Goal: Task Accomplishment & Management: Use online tool/utility

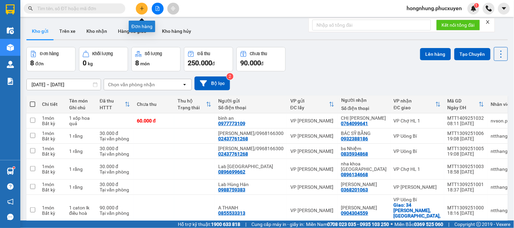
click at [141, 11] on button at bounding box center [142, 9] width 12 height 12
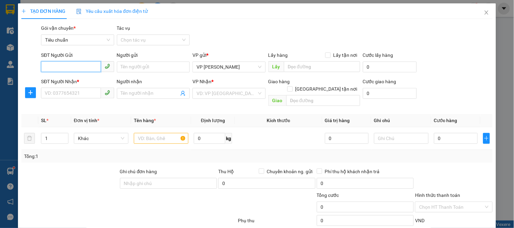
click at [84, 69] on input "SĐT Người Gửi" at bounding box center [71, 66] width 60 height 11
click at [91, 68] on input "SĐT Người Gửi" at bounding box center [71, 66] width 60 height 11
click at [91, 68] on input "0986106400" at bounding box center [71, 66] width 60 height 11
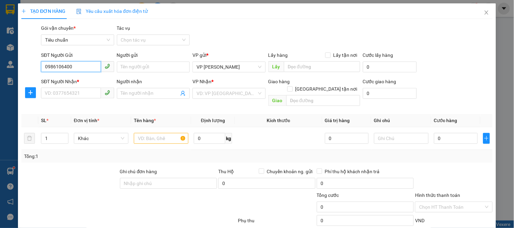
type input "0986106400"
click at [82, 95] on input "SĐT Người Nhận *" at bounding box center [71, 93] width 60 height 11
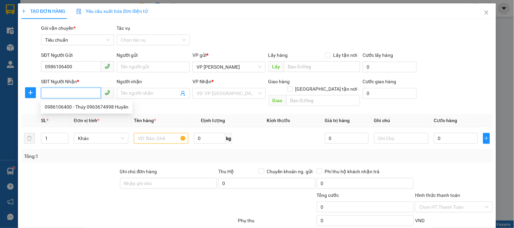
paste input "0986106400"
type input "0986106400"
click at [98, 107] on div "0986106400 - Thúy 0963674998 Huyền" at bounding box center [87, 106] width 84 height 7
type input "Thúy 0963674998 Huyền"
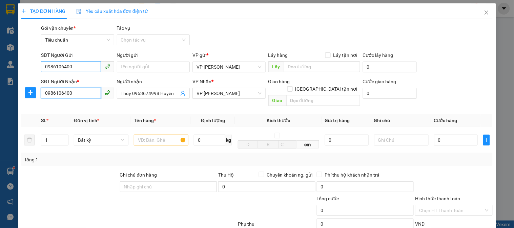
type input "0986106400"
click at [87, 67] on input "0986106400" at bounding box center [71, 66] width 60 height 11
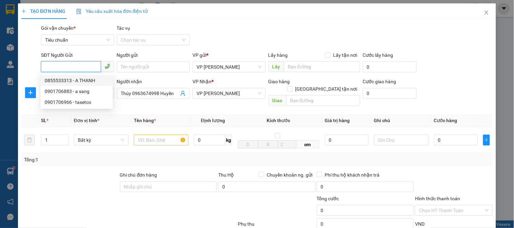
click at [84, 82] on div "0855533313 - A THANH" at bounding box center [77, 80] width 64 height 7
type input "0855533313"
type input "A THANH"
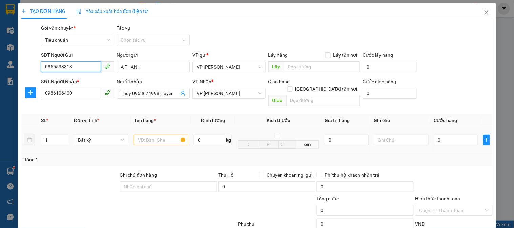
type input "0855533313"
click at [161, 135] on input "text" at bounding box center [161, 140] width 55 height 11
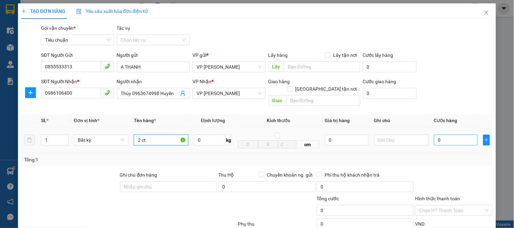
type input "2 ct"
click at [462, 135] on input "0" at bounding box center [456, 140] width 44 height 11
type input "1"
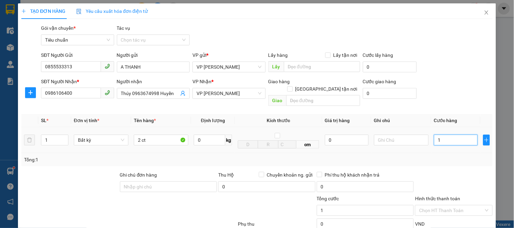
type input "13"
type input "130"
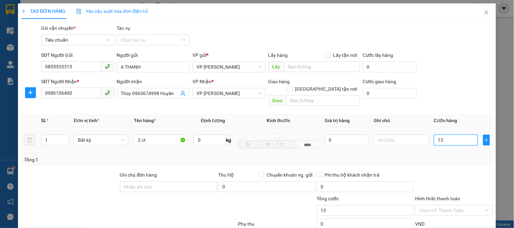
type input "130"
type input "130.000"
click at [454, 172] on div at bounding box center [454, 184] width 79 height 24
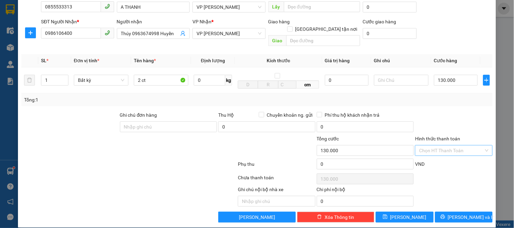
click at [450, 146] on input "Hình thức thanh toán" at bounding box center [451, 151] width 64 height 10
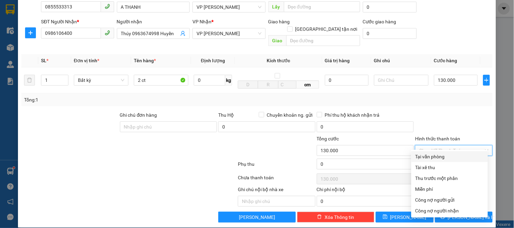
click at [439, 155] on div "Tại văn phòng" at bounding box center [450, 156] width 68 height 7
type input "0"
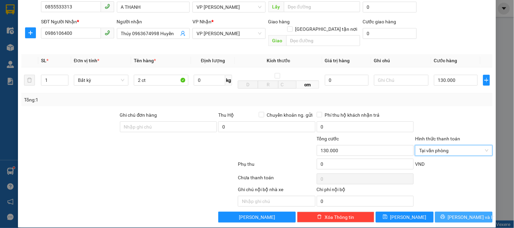
click at [463, 214] on span "[PERSON_NAME] và In" at bounding box center [471, 217] width 47 height 7
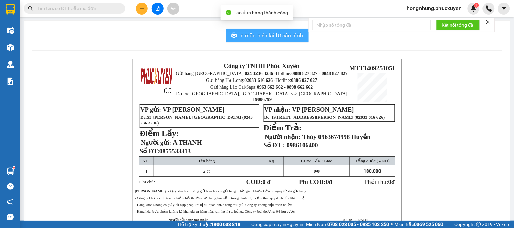
click at [276, 36] on span "In mẫu biên lai tự cấu hình" at bounding box center [272, 35] width 64 height 8
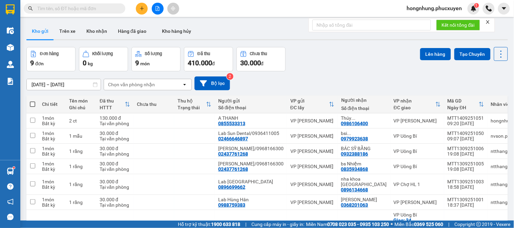
click at [102, 8] on input "text" at bounding box center [77, 8] width 80 height 7
paste input "MTT0109250056"
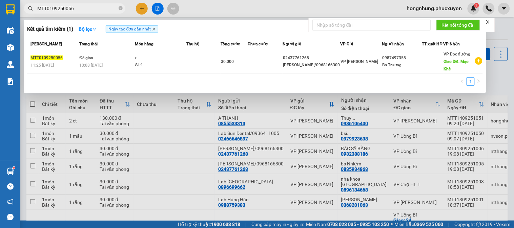
type input "MTT0109250056"
click at [155, 29] on icon "close" at bounding box center [154, 29] width 3 height 3
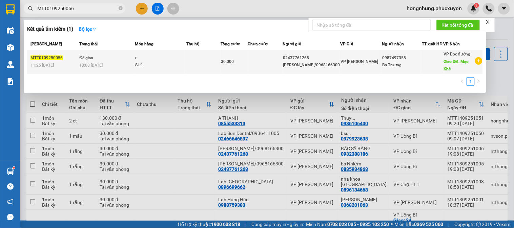
click at [197, 59] on td at bounding box center [203, 61] width 34 height 23
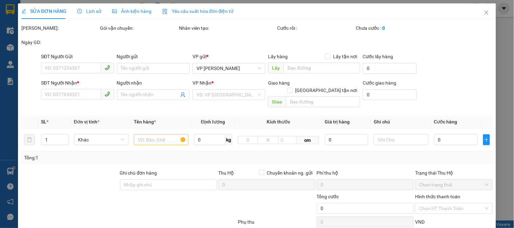
type input "02437761268"
type input "[PERSON_NAME]/0968166300"
type input "0987497358"
type input "Bs Trưởng"
type input "Mạo Khê"
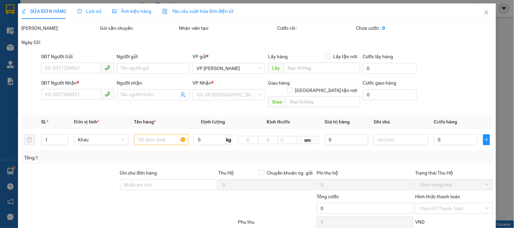
type input "30.000"
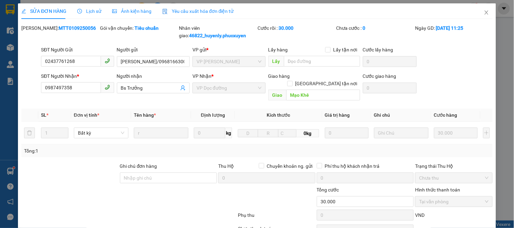
click at [92, 17] on div "Lịch sử" at bounding box center [89, 11] width 24 height 16
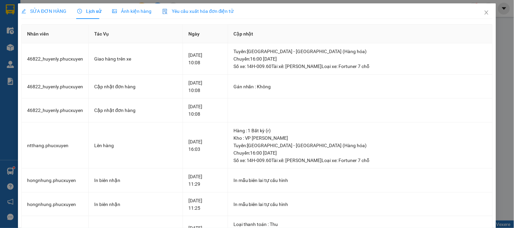
click at [92, 15] on div "Lịch sử" at bounding box center [89, 11] width 24 height 16
click at [484, 11] on icon "close" at bounding box center [486, 12] width 5 height 5
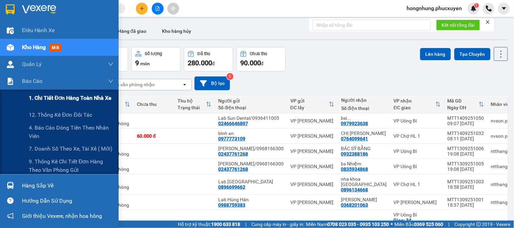
click at [51, 98] on span "1. Chi tiết đơn hàng toàn nhà xe" at bounding box center [70, 98] width 83 height 8
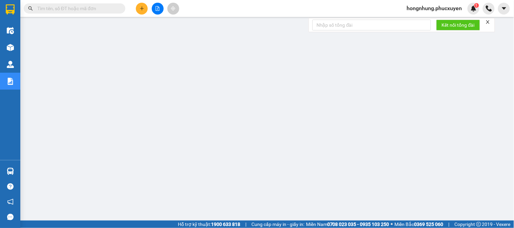
click at [105, 9] on input "text" at bounding box center [77, 8] width 80 height 7
paste input "0986106400"
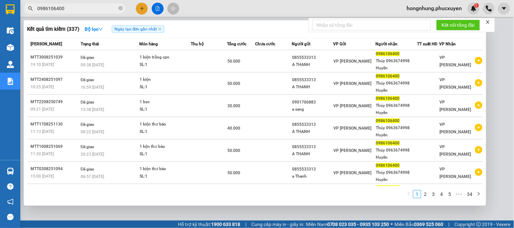
type input "0986106400"
click at [120, 9] on icon "close-circle" at bounding box center [121, 8] width 4 height 4
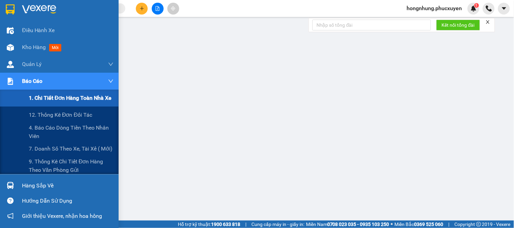
click at [53, 99] on span "1. Chi tiết đơn hàng toàn nhà xe" at bounding box center [70, 98] width 83 height 8
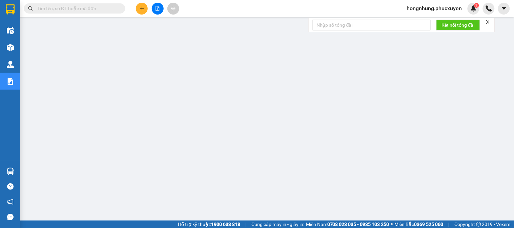
click at [490, 22] on icon "close" at bounding box center [488, 22] width 5 height 5
click at [426, 8] on span "hongnhung.phucxuyen" at bounding box center [435, 8] width 66 height 8
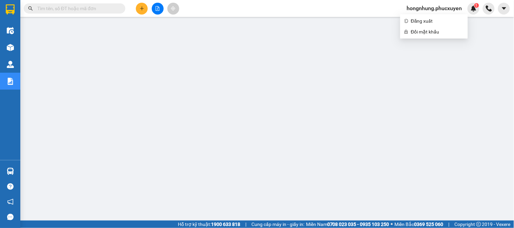
click at [432, 7] on span "hongnhung.phucxuyen" at bounding box center [435, 8] width 66 height 8
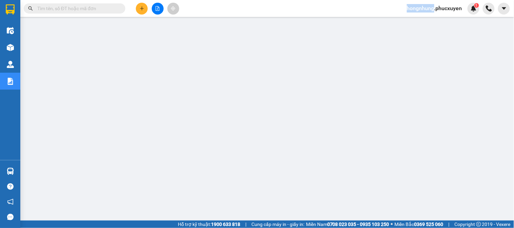
click at [432, 7] on span "hongnhung.phucxuyen" at bounding box center [435, 8] width 66 height 8
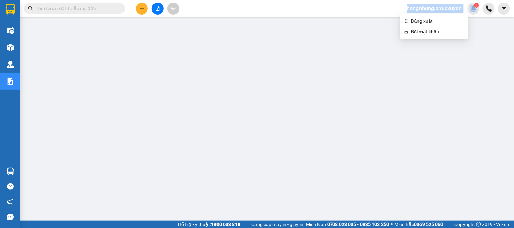
click at [432, 7] on span "hongnhung.phucxuyen" at bounding box center [435, 8] width 66 height 8
click at [434, 9] on span "hongnhung.phucxuyen" at bounding box center [435, 8] width 66 height 8
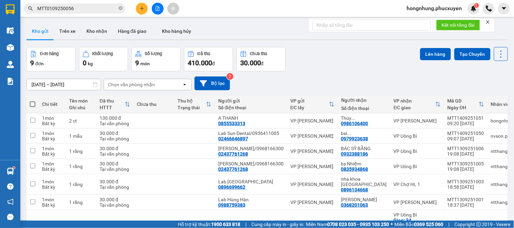
drag, startPoint x: 0, startPoint y: 0, endPoint x: 100, endPoint y: 7, distance: 100.3
click at [120, 9] on icon "close-circle" at bounding box center [121, 8] width 4 height 4
paste input "MTT0409250524"
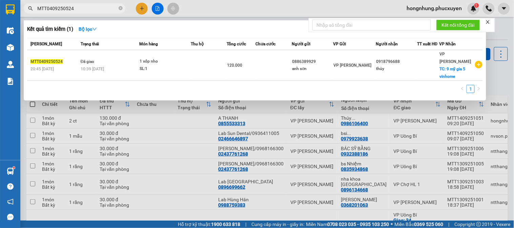
type input "MTT0409250524"
click at [168, 98] on div at bounding box center [257, 114] width 514 height 228
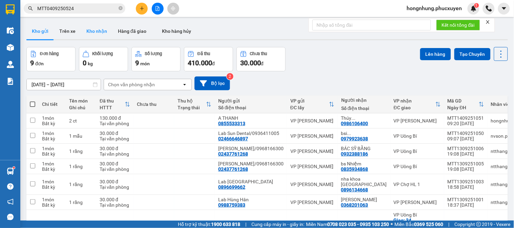
click at [97, 28] on button "Kho nhận" at bounding box center [97, 31] width 32 height 16
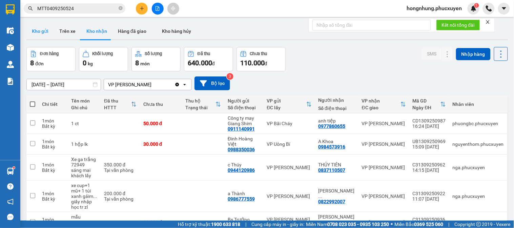
click at [41, 36] on button "Kho gửi" at bounding box center [39, 31] width 27 height 16
click at [41, 32] on button "Kho gửi" at bounding box center [39, 31] width 27 height 16
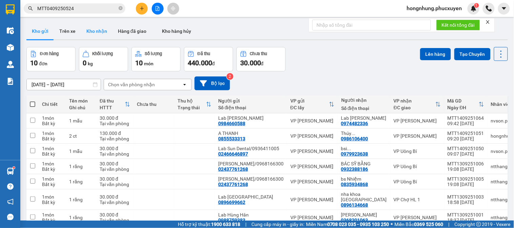
click at [96, 33] on button "Kho nhận" at bounding box center [97, 31] width 32 height 16
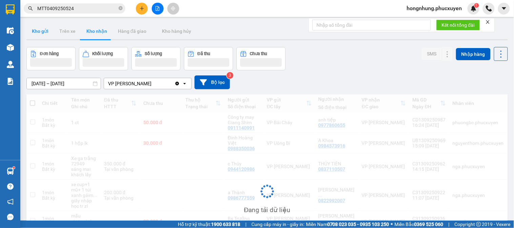
click at [41, 32] on button "Kho gửi" at bounding box center [39, 31] width 27 height 16
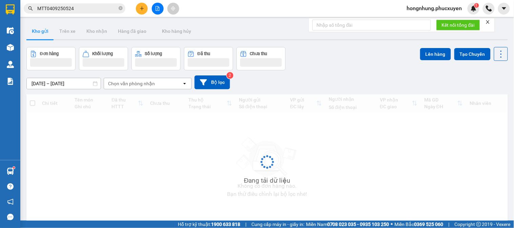
click at [41, 32] on button "Kho gửi" at bounding box center [39, 31] width 27 height 16
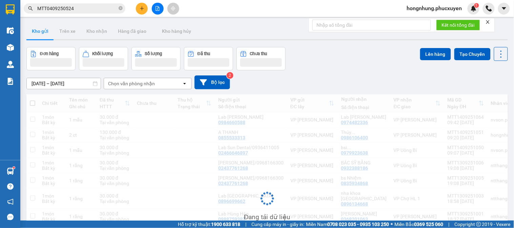
click at [41, 32] on button "Kho gửi" at bounding box center [39, 31] width 27 height 16
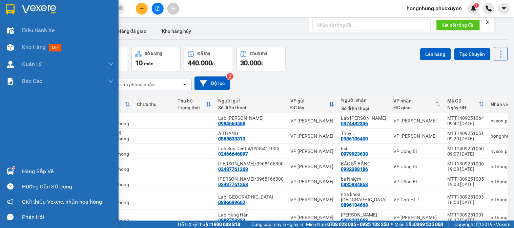
click at [8, 166] on div at bounding box center [10, 172] width 12 height 12
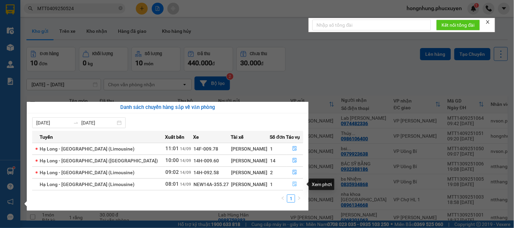
click at [293, 186] on icon "file-done" at bounding box center [295, 184] width 4 height 5
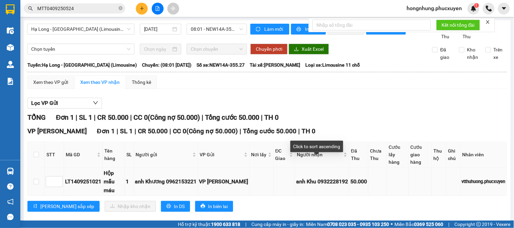
scroll to position [18, 0]
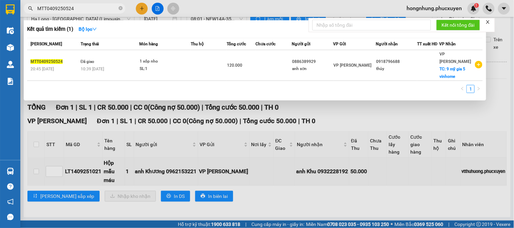
drag, startPoint x: 121, startPoint y: 7, endPoint x: 106, endPoint y: 12, distance: 16.3
click at [120, 7] on icon "close-circle" at bounding box center [121, 8] width 4 height 4
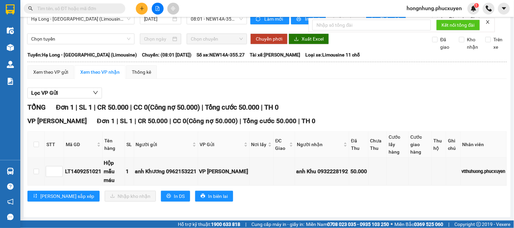
drag, startPoint x: 106, startPoint y: 12, endPoint x: 105, endPoint y: 8, distance: 4.5
paste input "MTT1309251000"
type input "MTT1309251000"
